Goal: Task Accomplishment & Management: Manage account settings

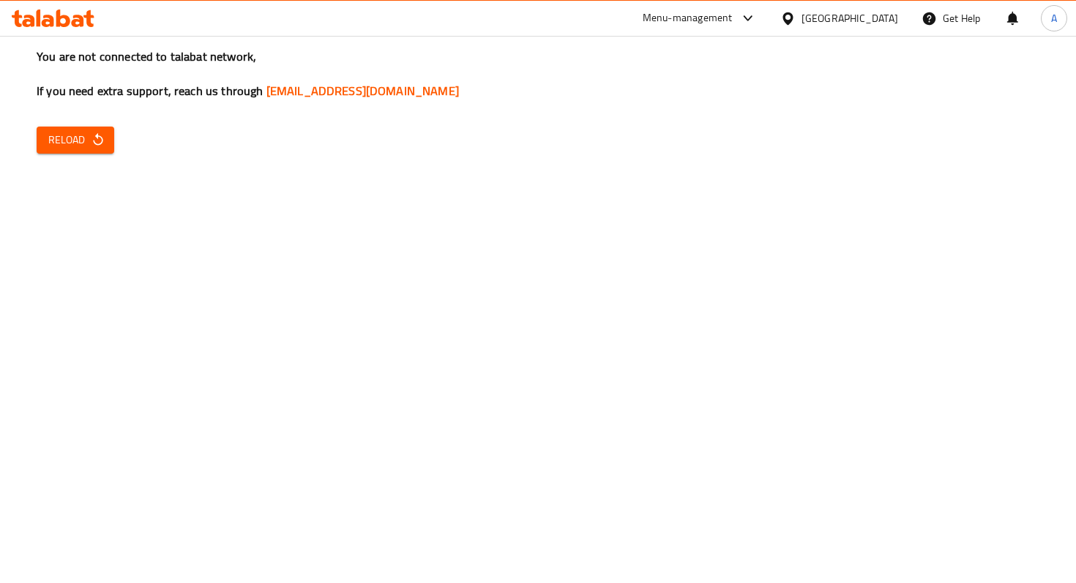
click at [97, 129] on button "Reload" at bounding box center [76, 140] width 78 height 27
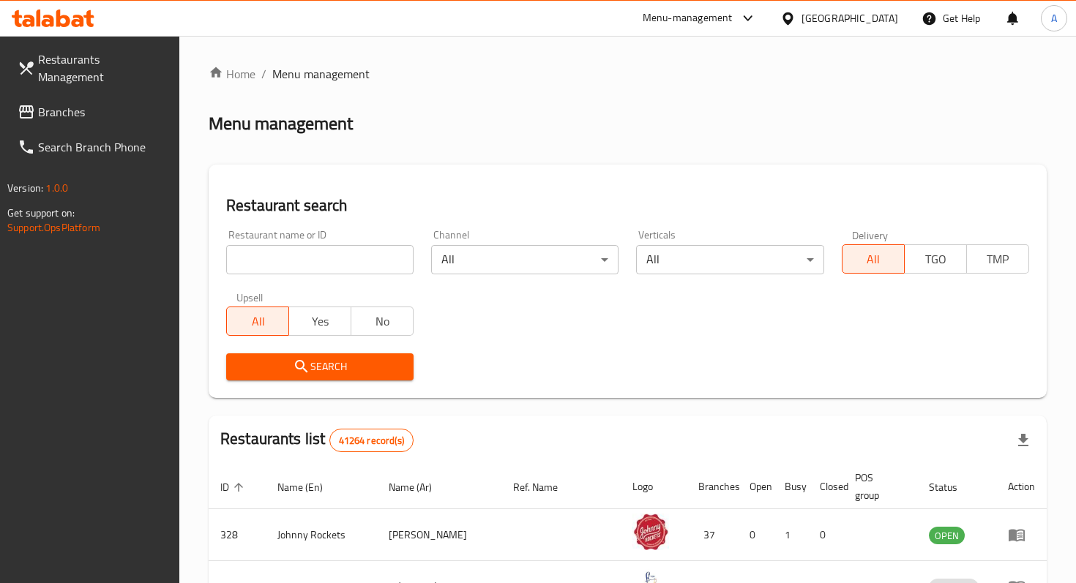
click at [354, 252] on input "search" at bounding box center [319, 259] width 187 height 29
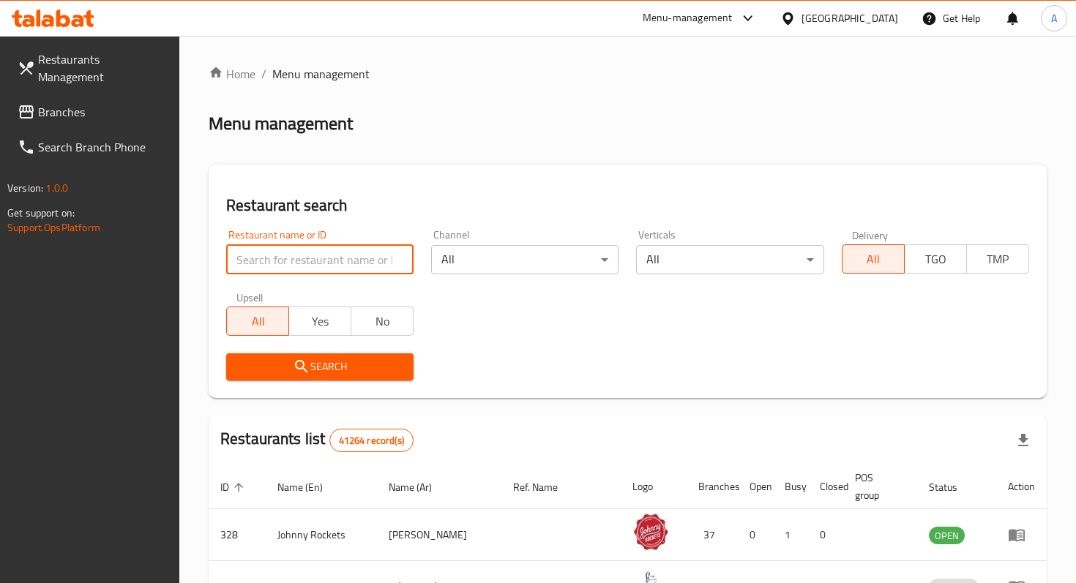
paste input "691831"
type input "691831"
click button "Search" at bounding box center [319, 366] width 187 height 27
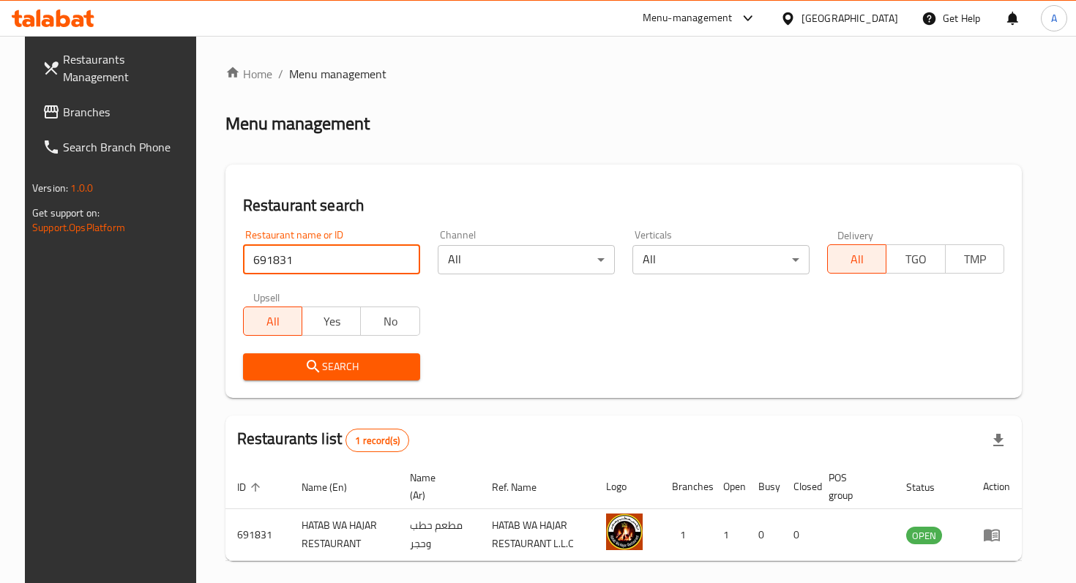
scroll to position [58, 0]
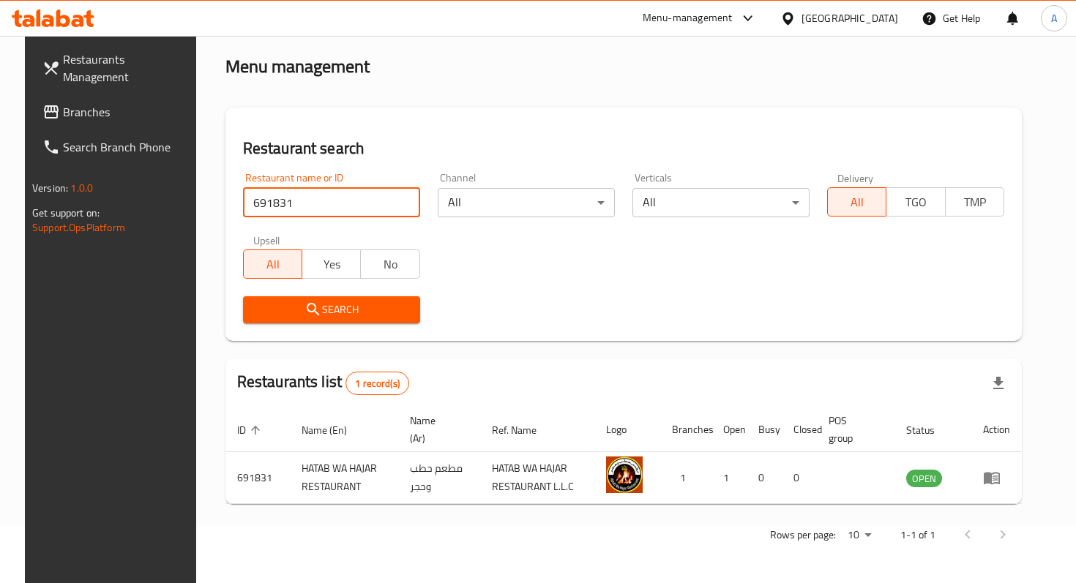
click at [394, 198] on input "691831" at bounding box center [331, 202] width 177 height 29
paste input "695905"
type input "695905"
click button "Search" at bounding box center [331, 309] width 177 height 27
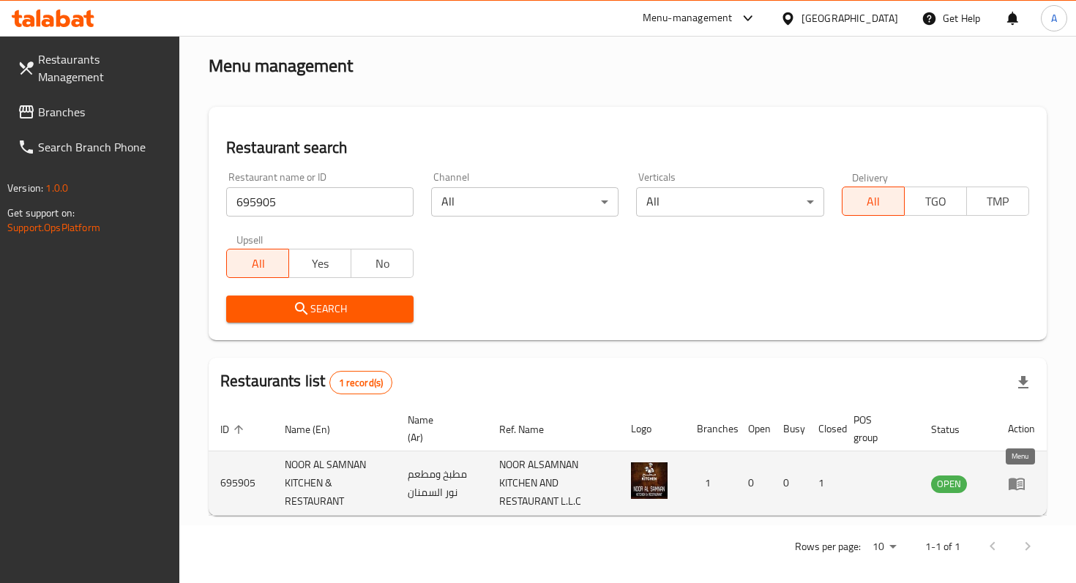
click at [1017, 491] on icon "enhanced table" at bounding box center [1017, 484] width 18 height 18
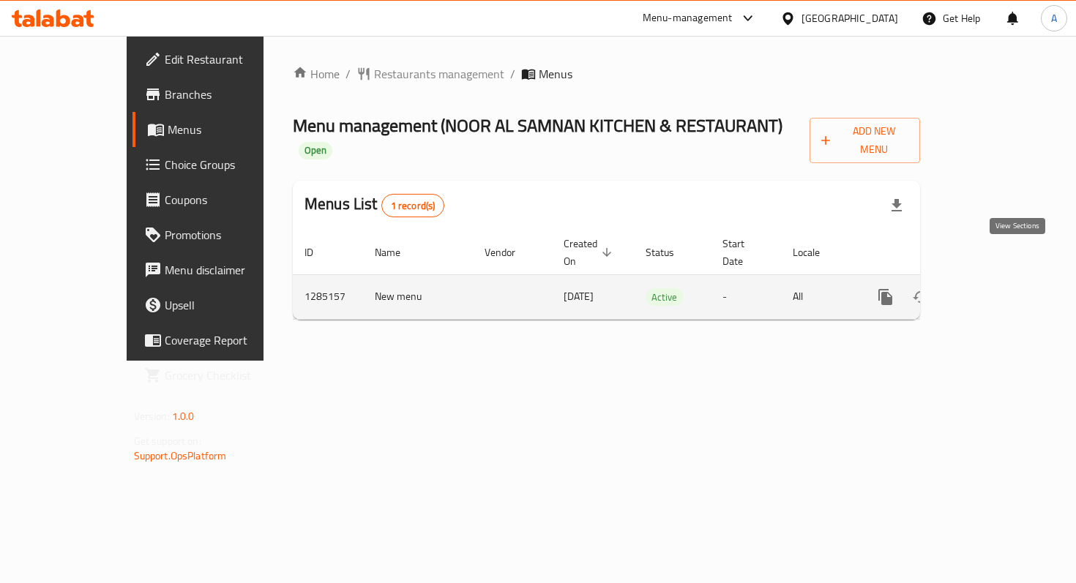
click at [1000, 288] on icon "enhanced table" at bounding box center [991, 297] width 18 height 18
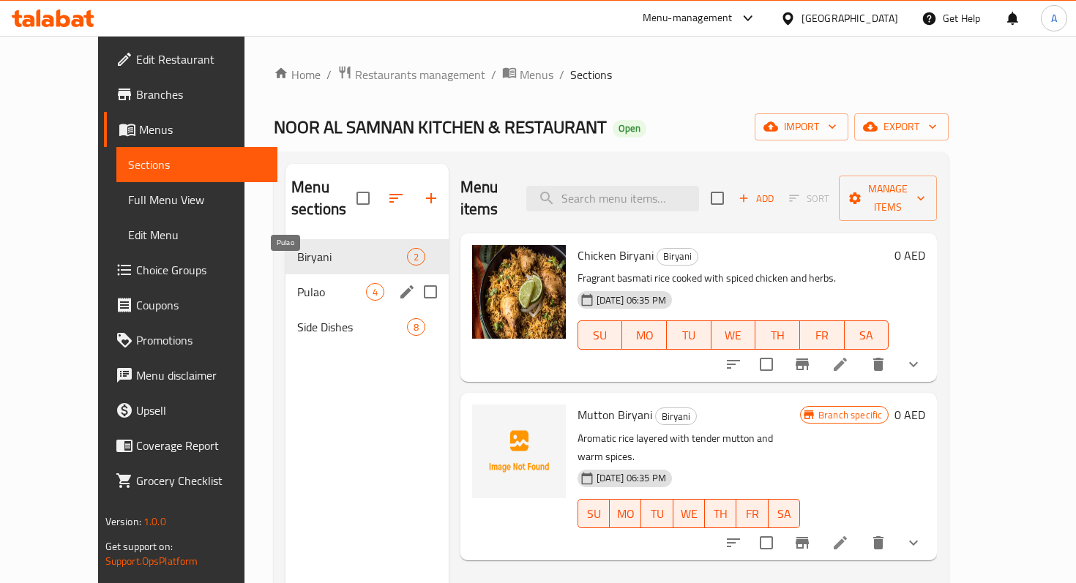
click at [300, 283] on span "Pulao" at bounding box center [331, 292] width 68 height 18
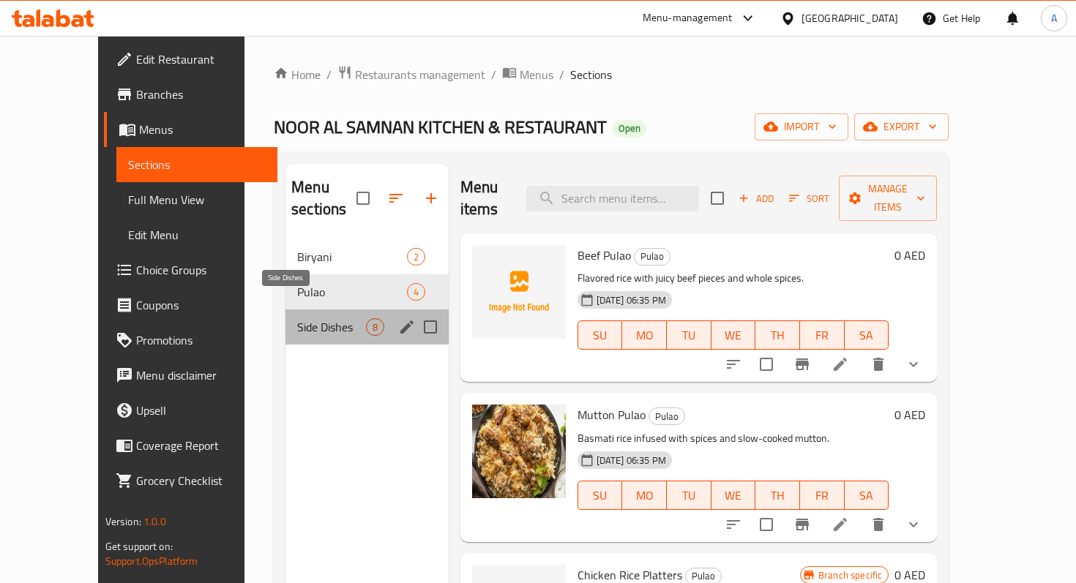
click at [303, 318] on span "Side Dishes" at bounding box center [331, 327] width 68 height 18
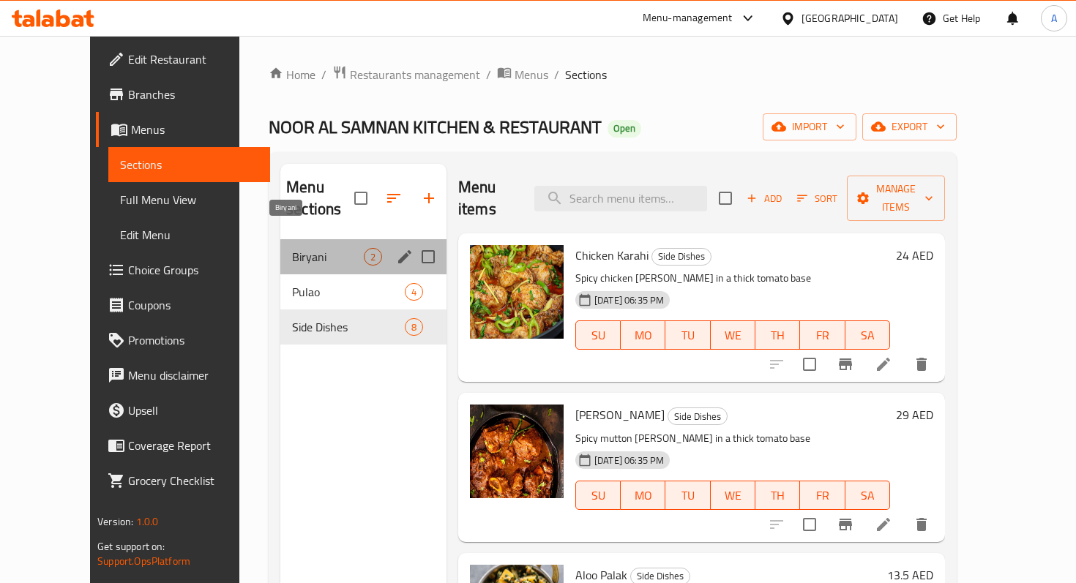
click at [306, 248] on span "Biryani" at bounding box center [328, 257] width 72 height 18
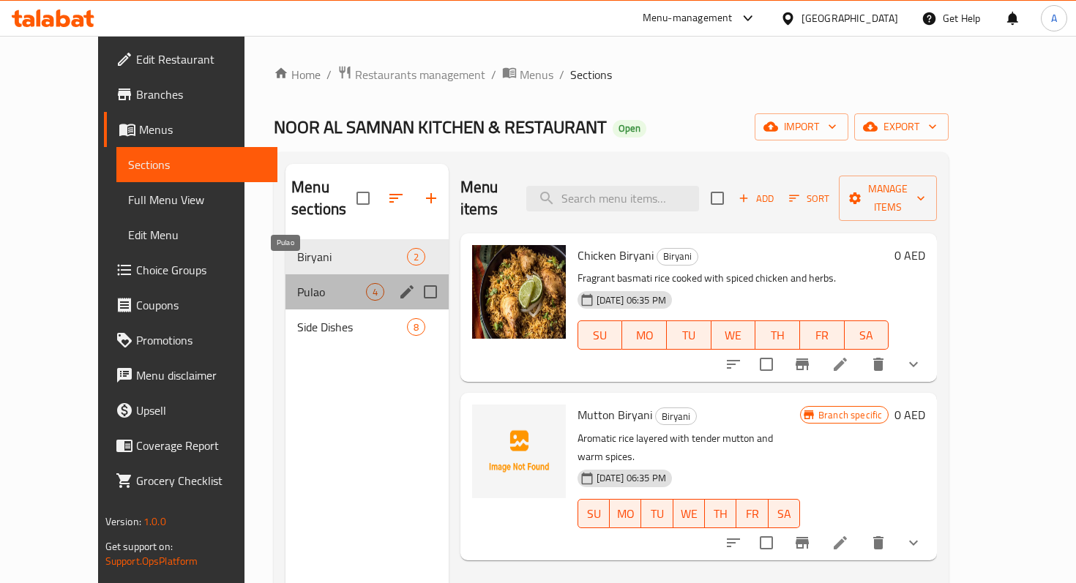
click at [297, 283] on span "Pulao" at bounding box center [331, 292] width 68 height 18
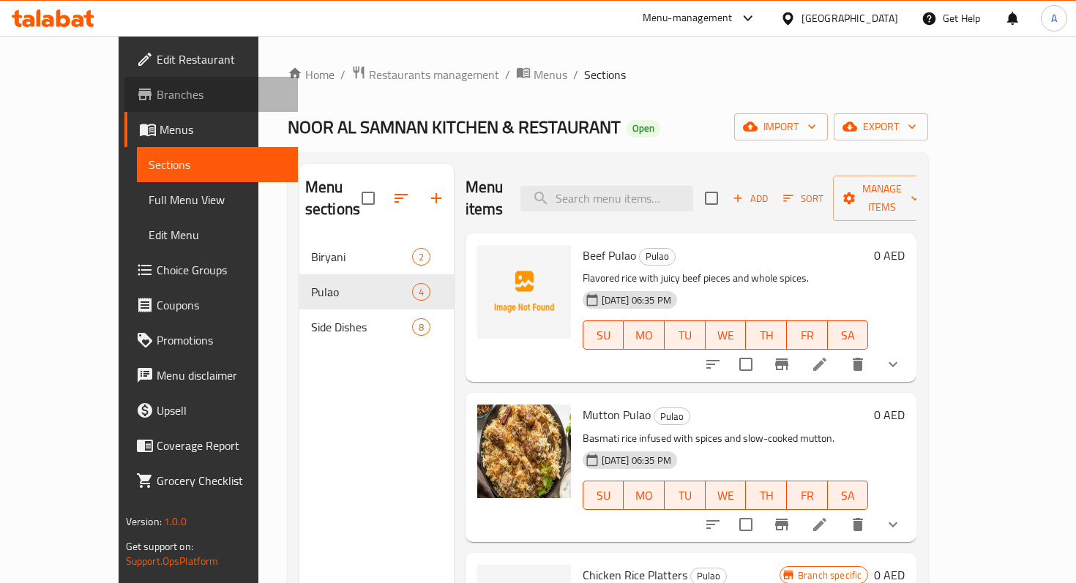
click at [157, 97] on span "Branches" at bounding box center [222, 95] width 130 height 18
